Goal: Task Accomplishment & Management: Use online tool/utility

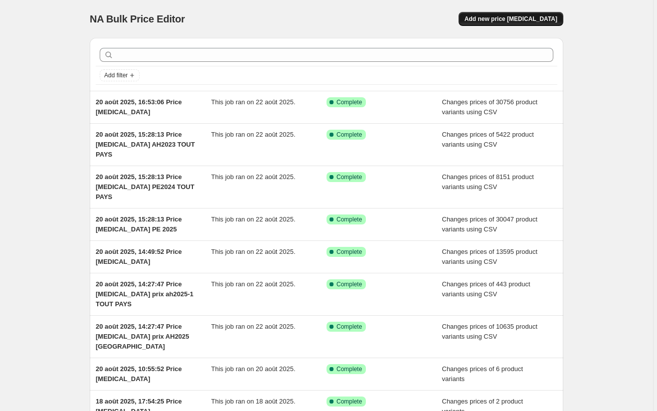
click at [544, 18] on span "Add new price [MEDICAL_DATA]" at bounding box center [510, 19] width 93 height 8
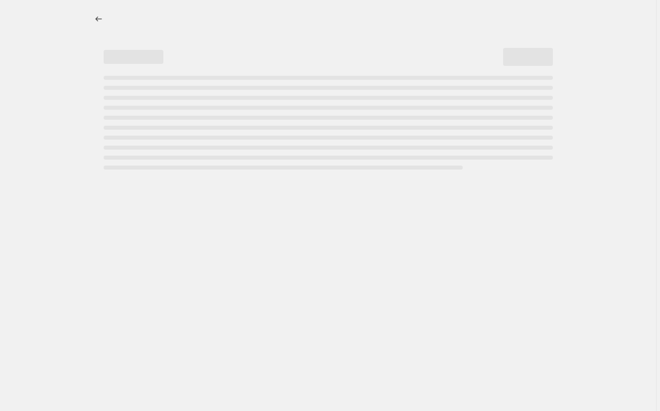
select select "percentage"
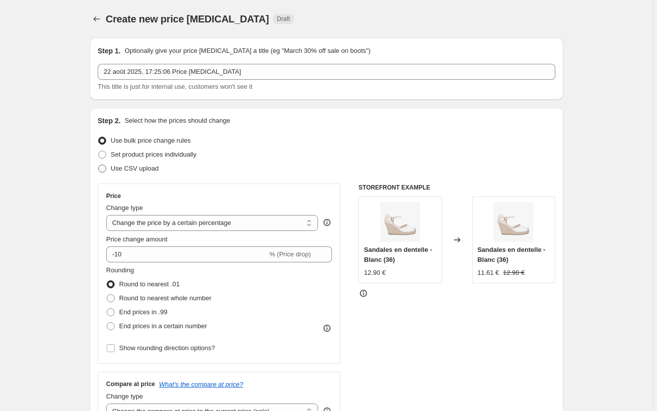
click at [106, 168] on span at bounding box center [102, 168] width 8 height 8
click at [99, 165] on input "Use CSV upload" at bounding box center [98, 164] width 0 height 0
radio input "true"
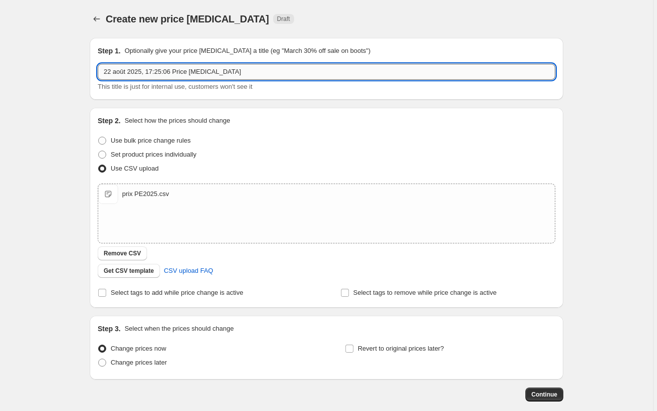
click at [267, 69] on input "22 août 2025, 17:25:06 Price [MEDICAL_DATA]" at bounding box center [326, 72] width 457 height 16
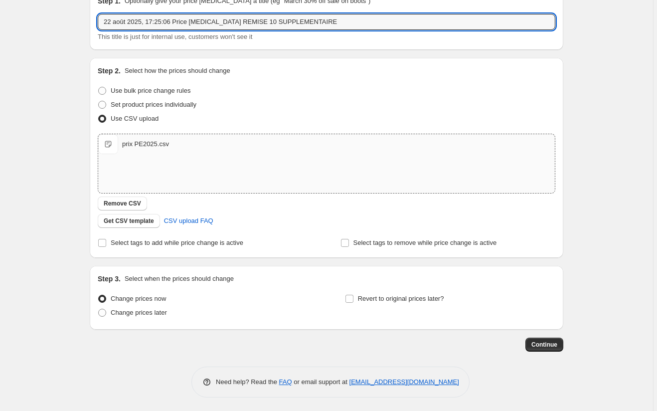
scroll to position [51, 0]
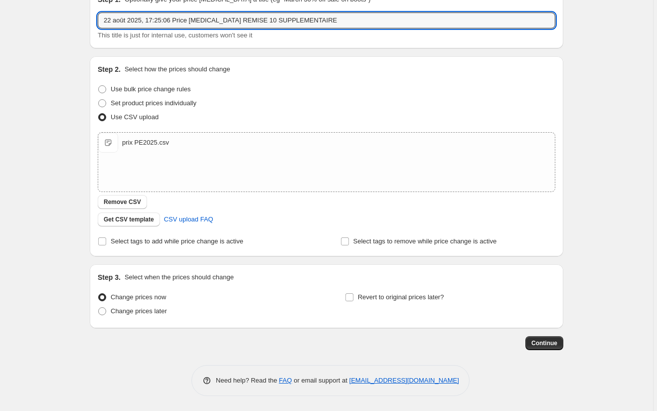
type input "22 août 2025, 17:25:06 Price [MEDICAL_DATA] REMISE 10 SUPPLEMENTAIRE"
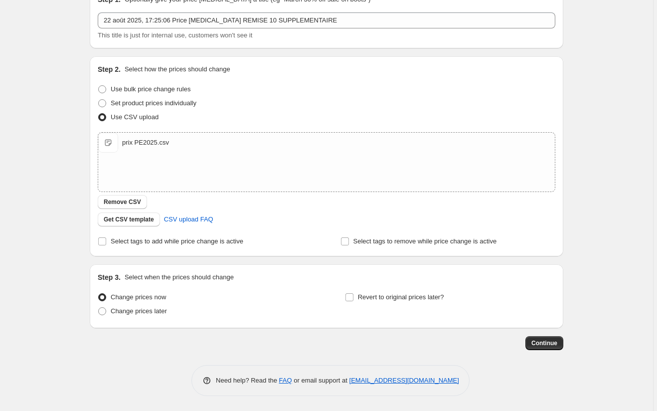
click at [250, 337] on div "Continue" at bounding box center [326, 343] width 473 height 14
click at [543, 342] on span "Continue" at bounding box center [544, 343] width 26 height 8
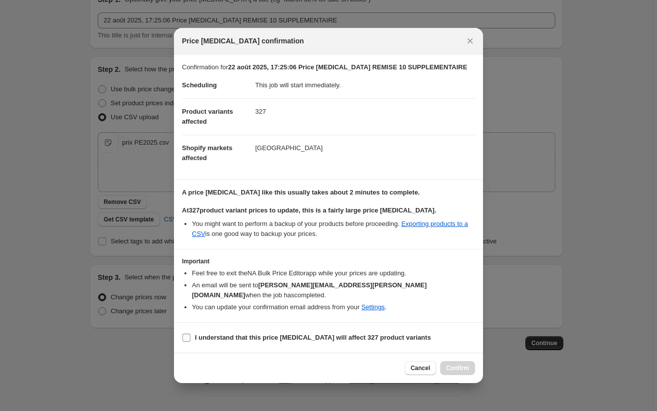
click at [188, 333] on input "I understand that this price [MEDICAL_DATA] will affect 327 product variants" at bounding box center [186, 337] width 8 height 8
checkbox input "true"
click at [459, 364] on span "Confirm" at bounding box center [457, 368] width 23 height 8
type input "22 août 2025, 17:25:06 Price [MEDICAL_DATA] REMISE 10 SUPPLEMENTAIRE"
